Goal: Information Seeking & Learning: Learn about a topic

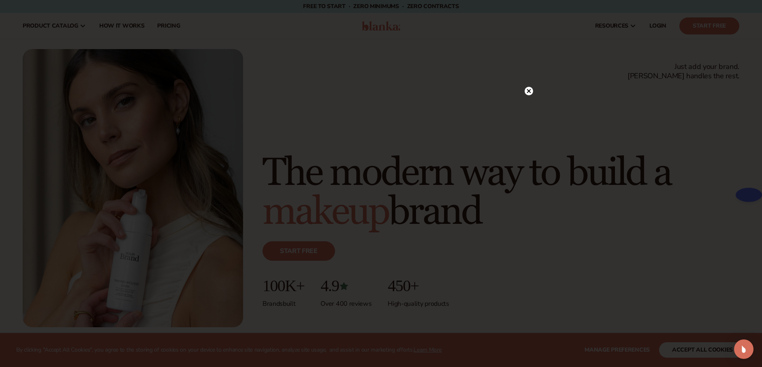
click at [526, 91] on circle at bounding box center [529, 91] width 9 height 9
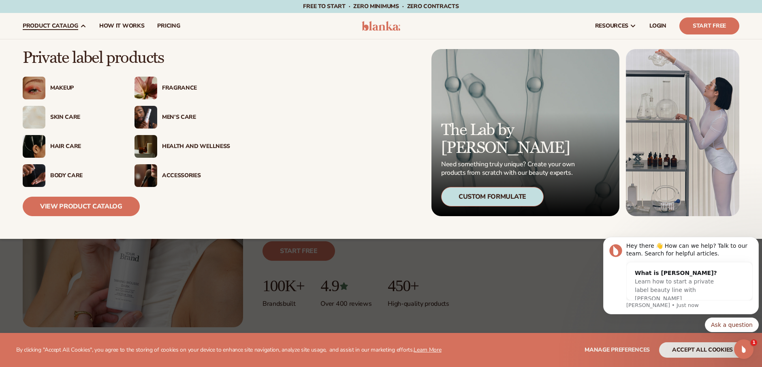
click at [64, 116] on div "Skin Care" at bounding box center [84, 117] width 68 height 7
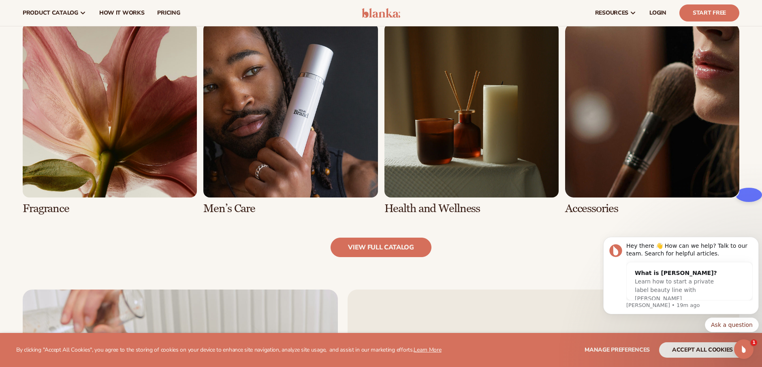
scroll to position [770, 0]
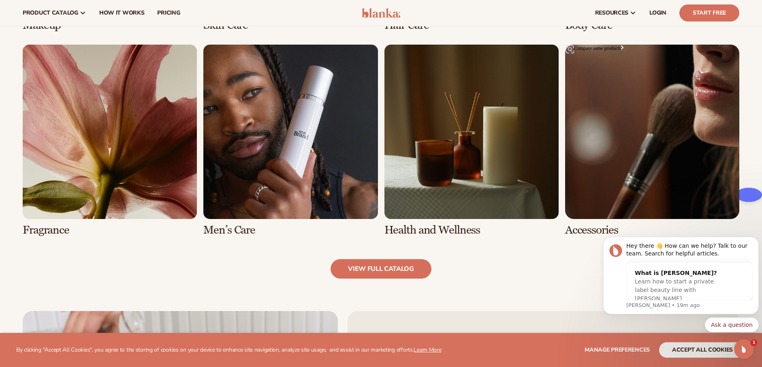
click at [631, 145] on link "8 / 8" at bounding box center [652, 141] width 174 height 192
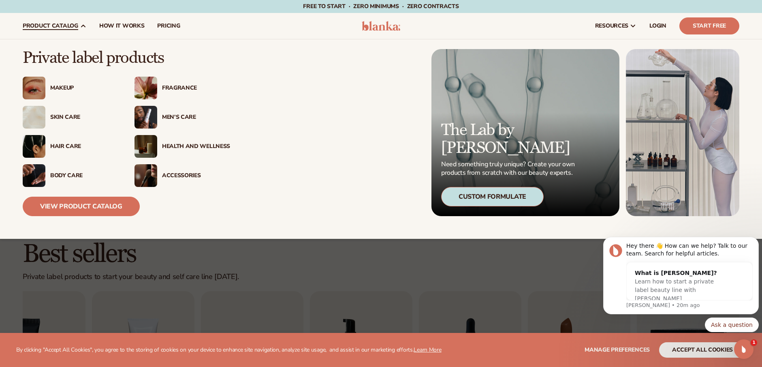
click at [64, 85] on div "Makeup" at bounding box center [84, 88] width 68 height 7
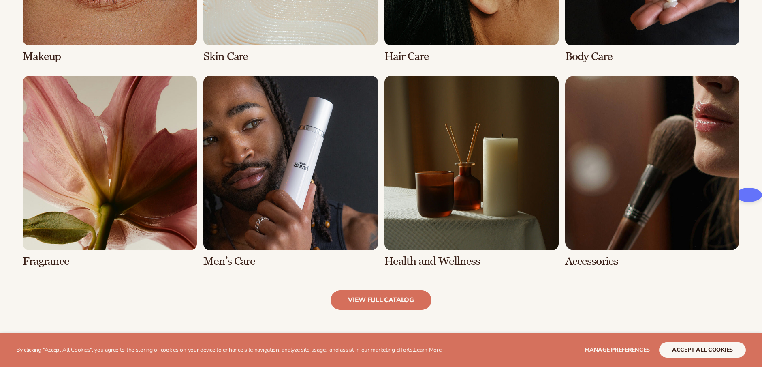
scroll to position [770, 0]
